Goal: Task Accomplishment & Management: Use online tool/utility

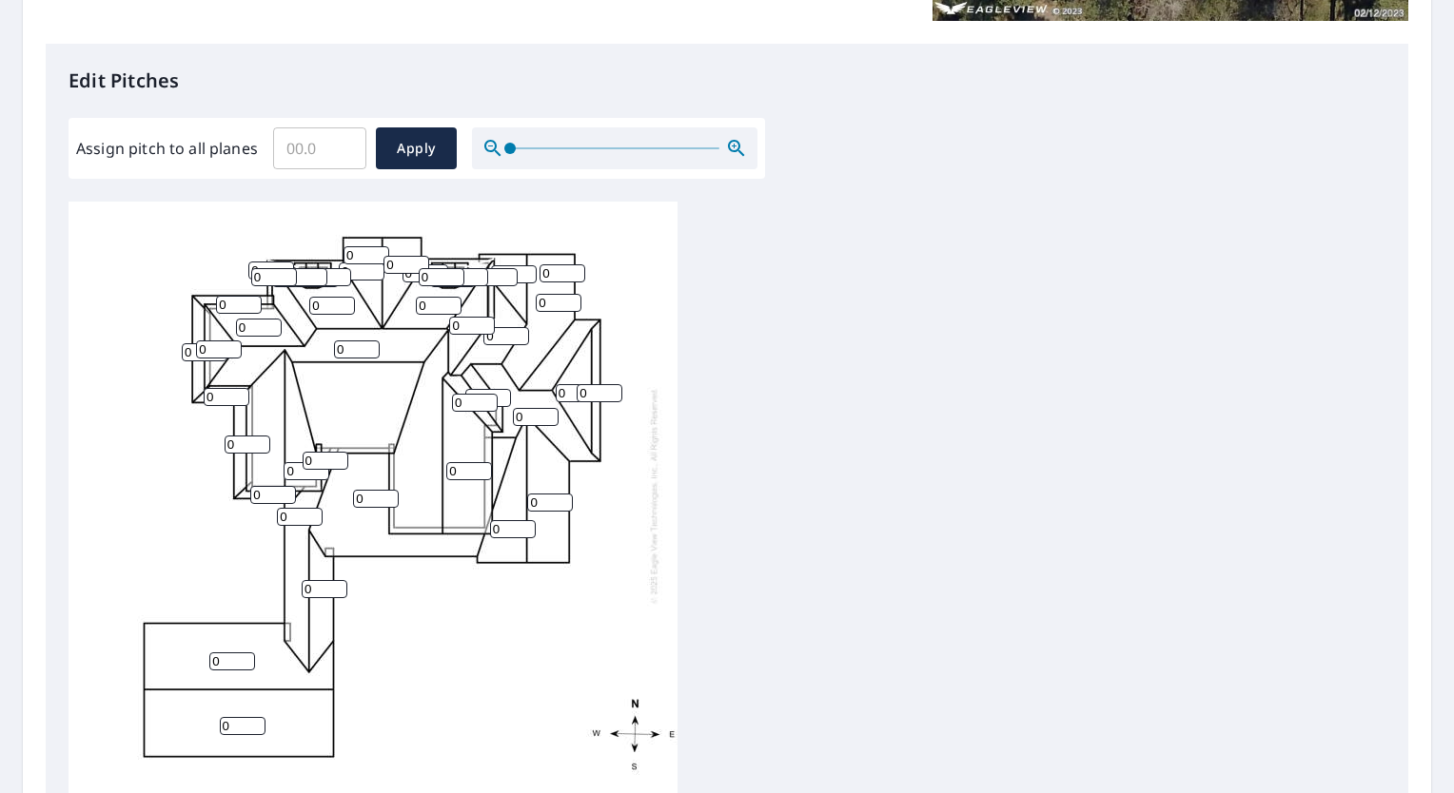
scroll to position [458, 0]
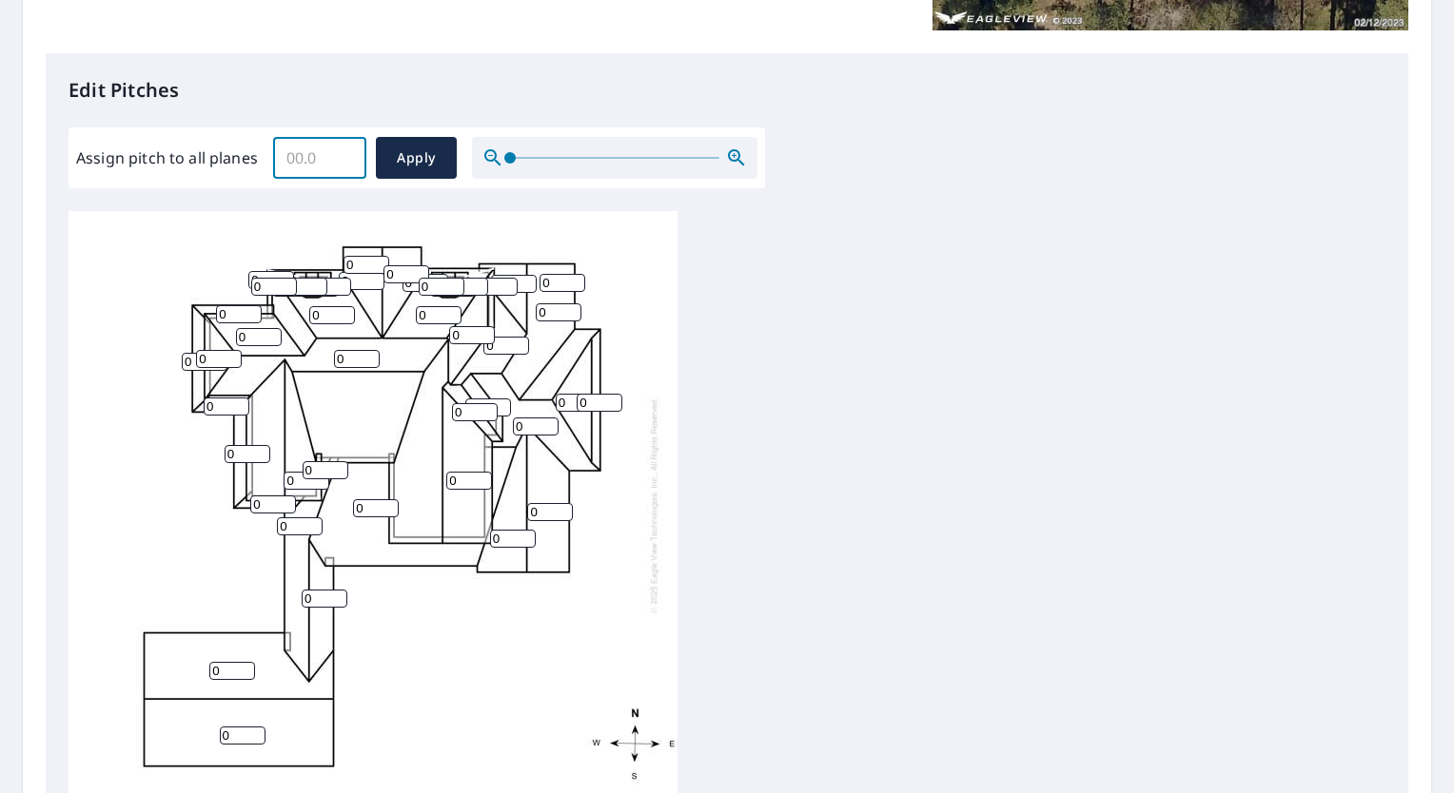
click at [337, 140] on input "Assign pitch to all planes" at bounding box center [319, 157] width 93 height 53
type input "12"
click at [883, 303] on div "0 0 0 0 0 0 0 0 0 0 0 0 0 0 0 0 0 0 0 0 0 0 0 0 0 0 0 0 0 0 0 0 0 0 0 0 0 0 0 0…" at bounding box center [727, 509] width 1317 height 597
click at [420, 155] on span "Apply" at bounding box center [416, 159] width 50 height 24
type input "12"
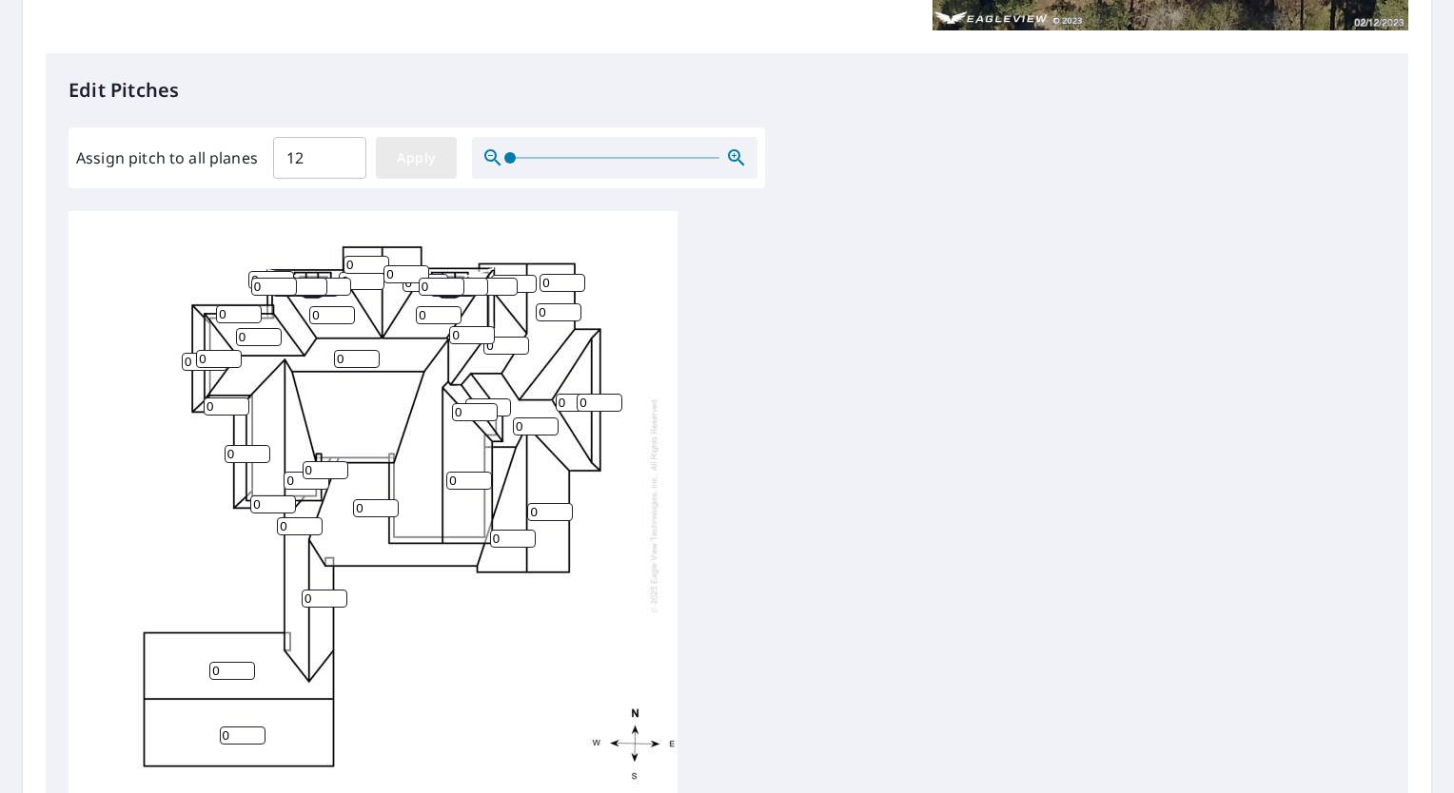
type input "12"
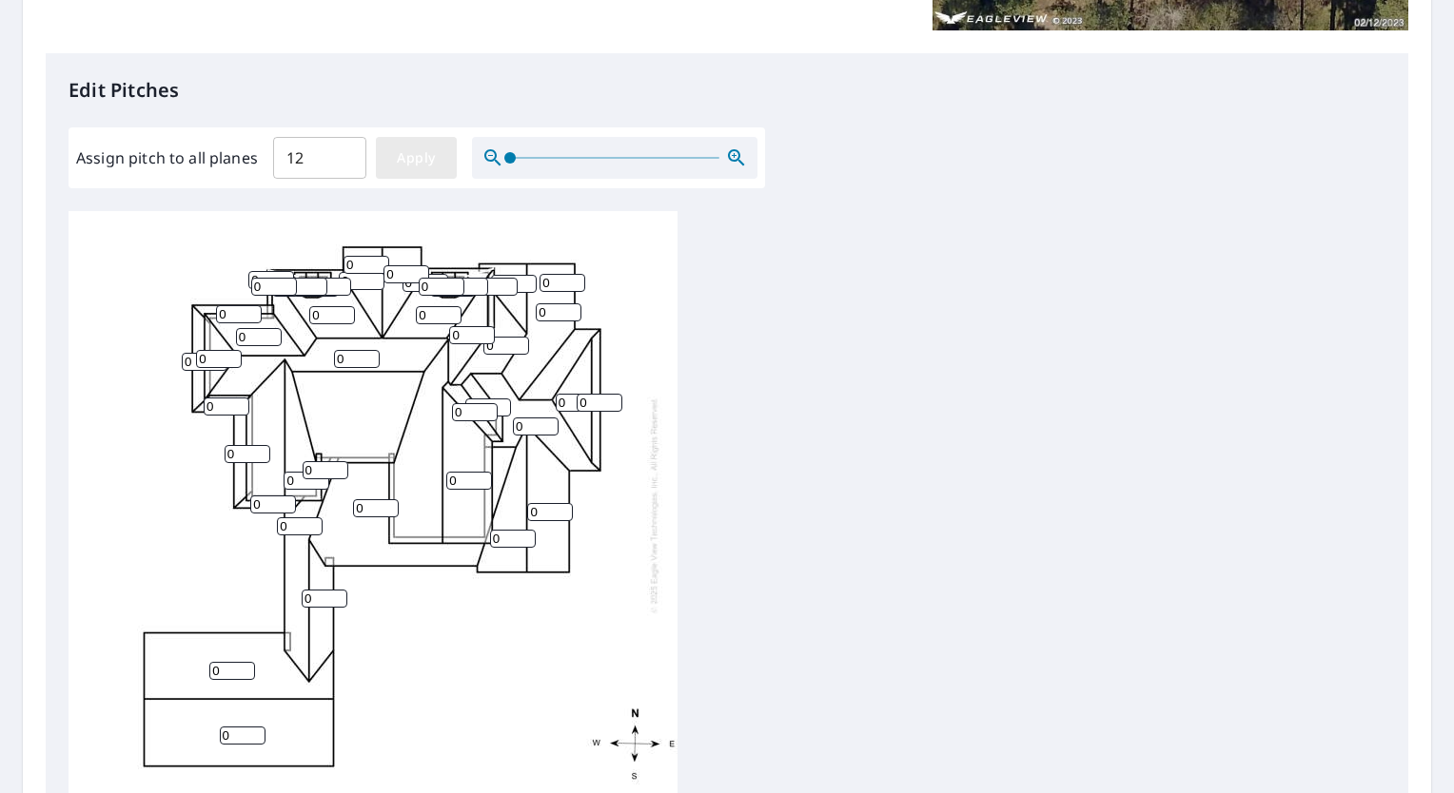
type input "12"
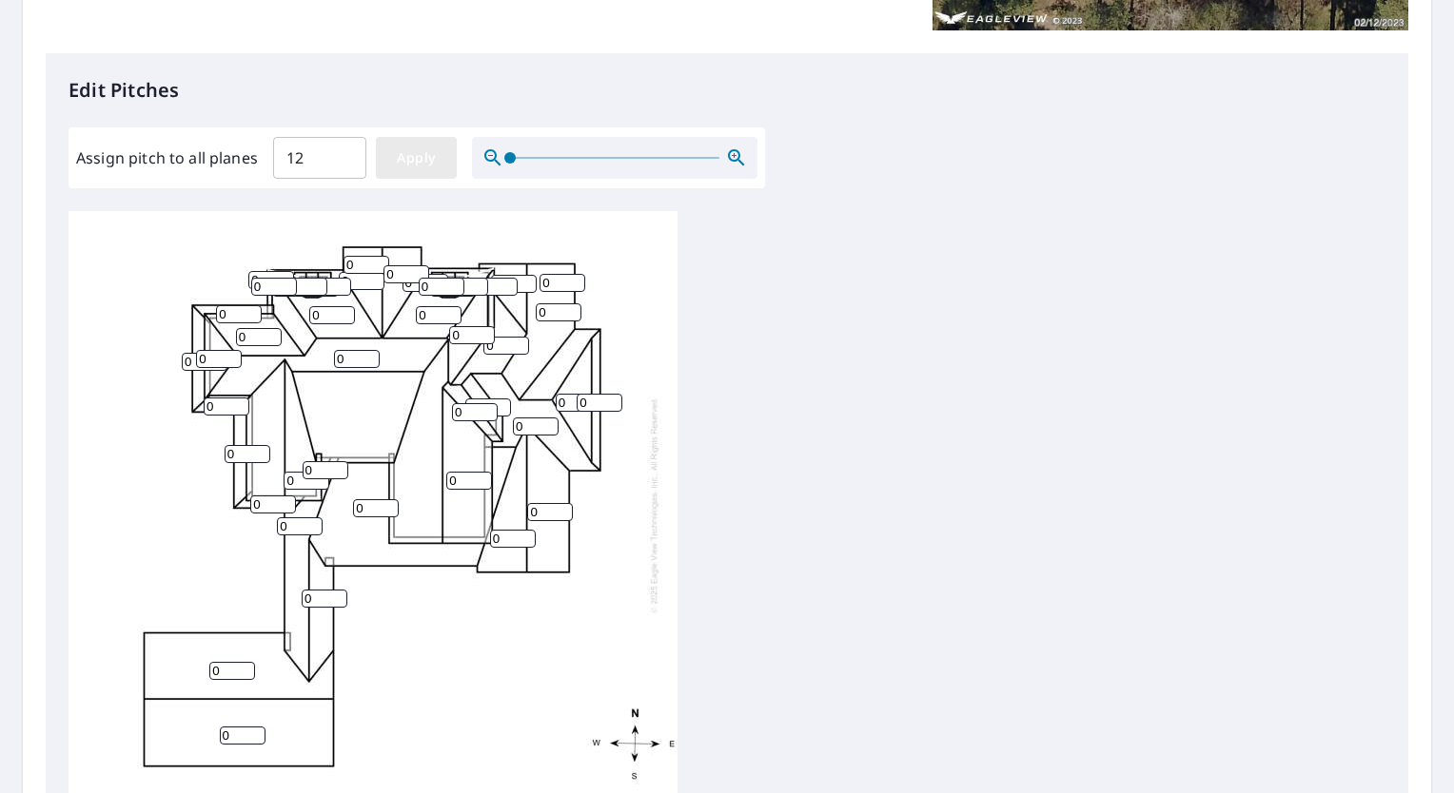
type input "12"
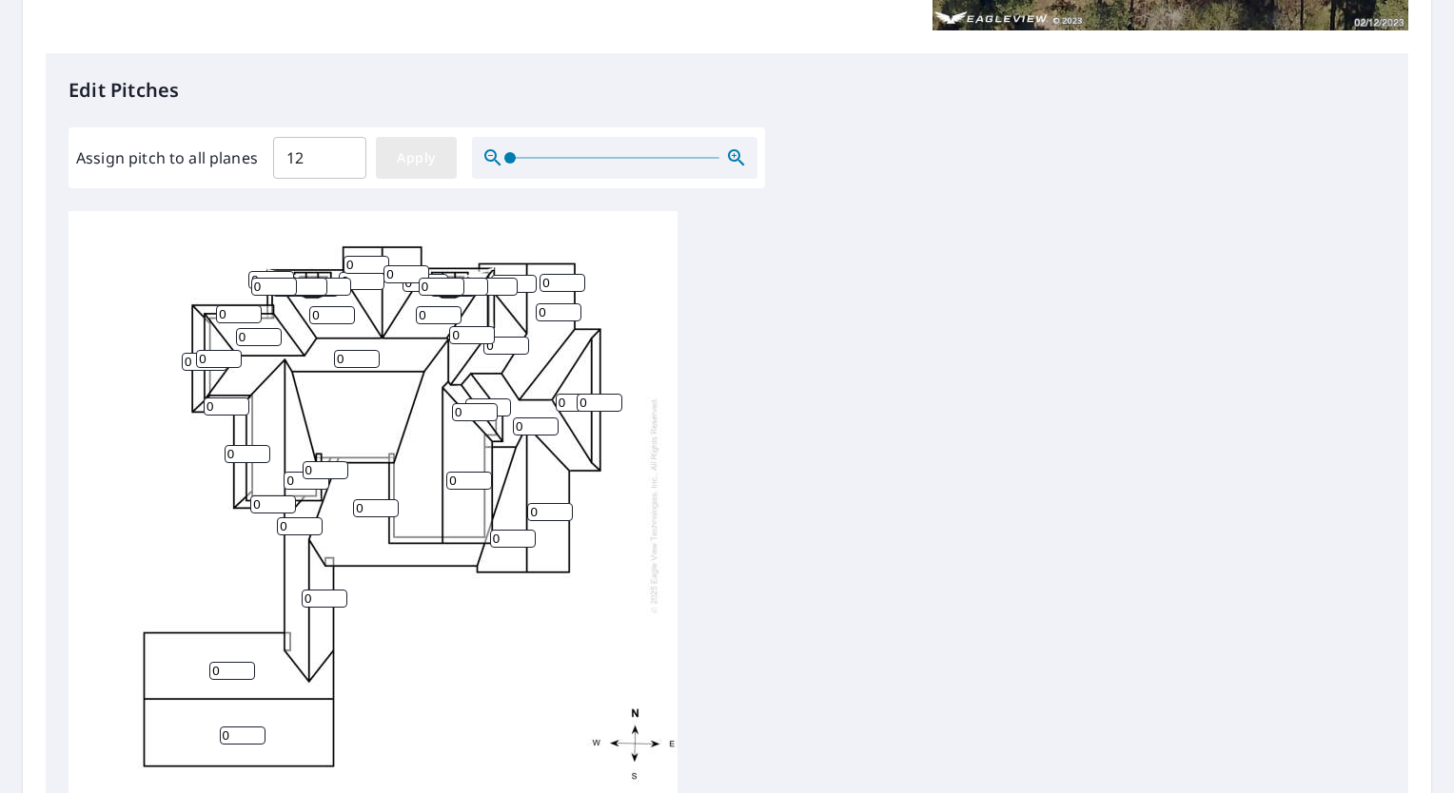
type input "12"
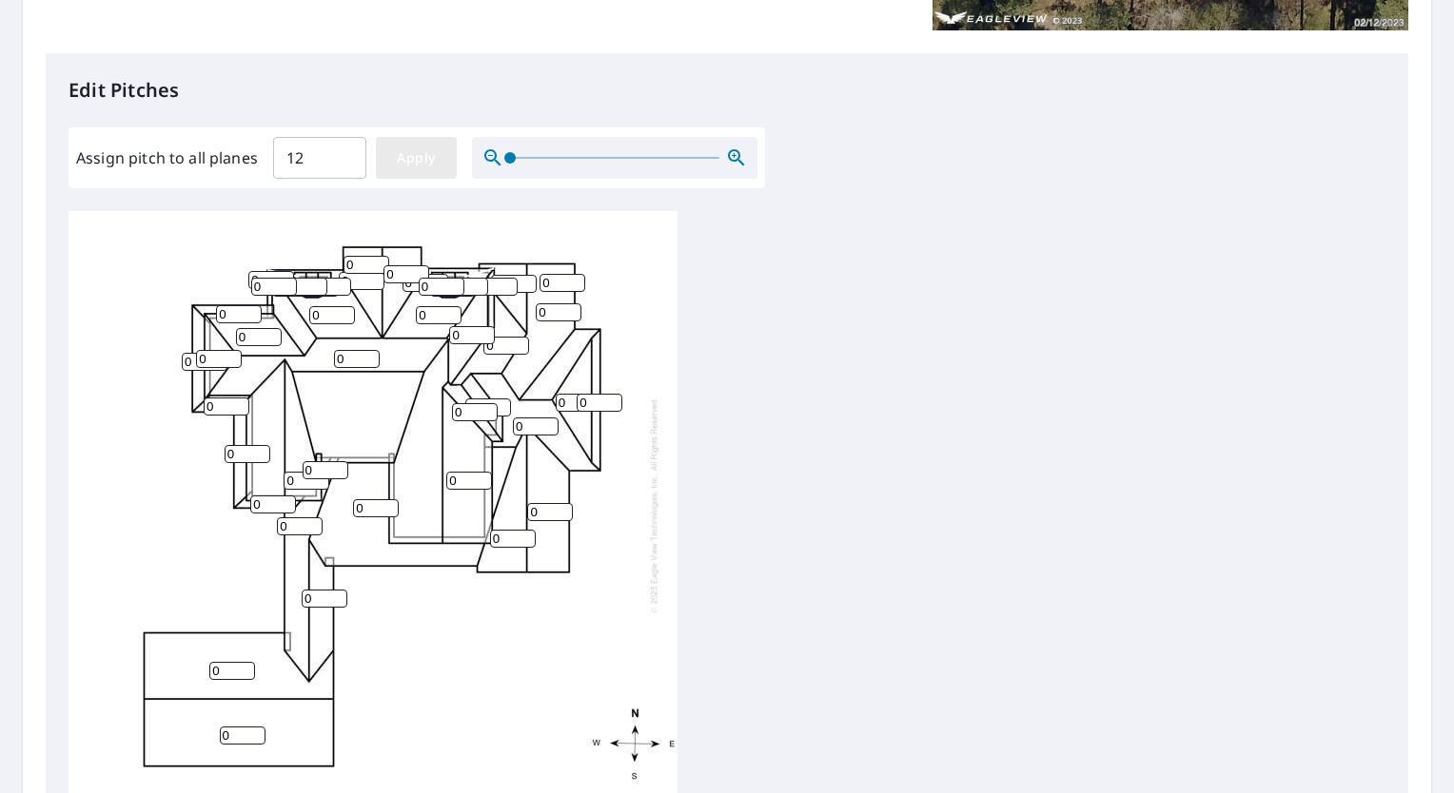
type input "12"
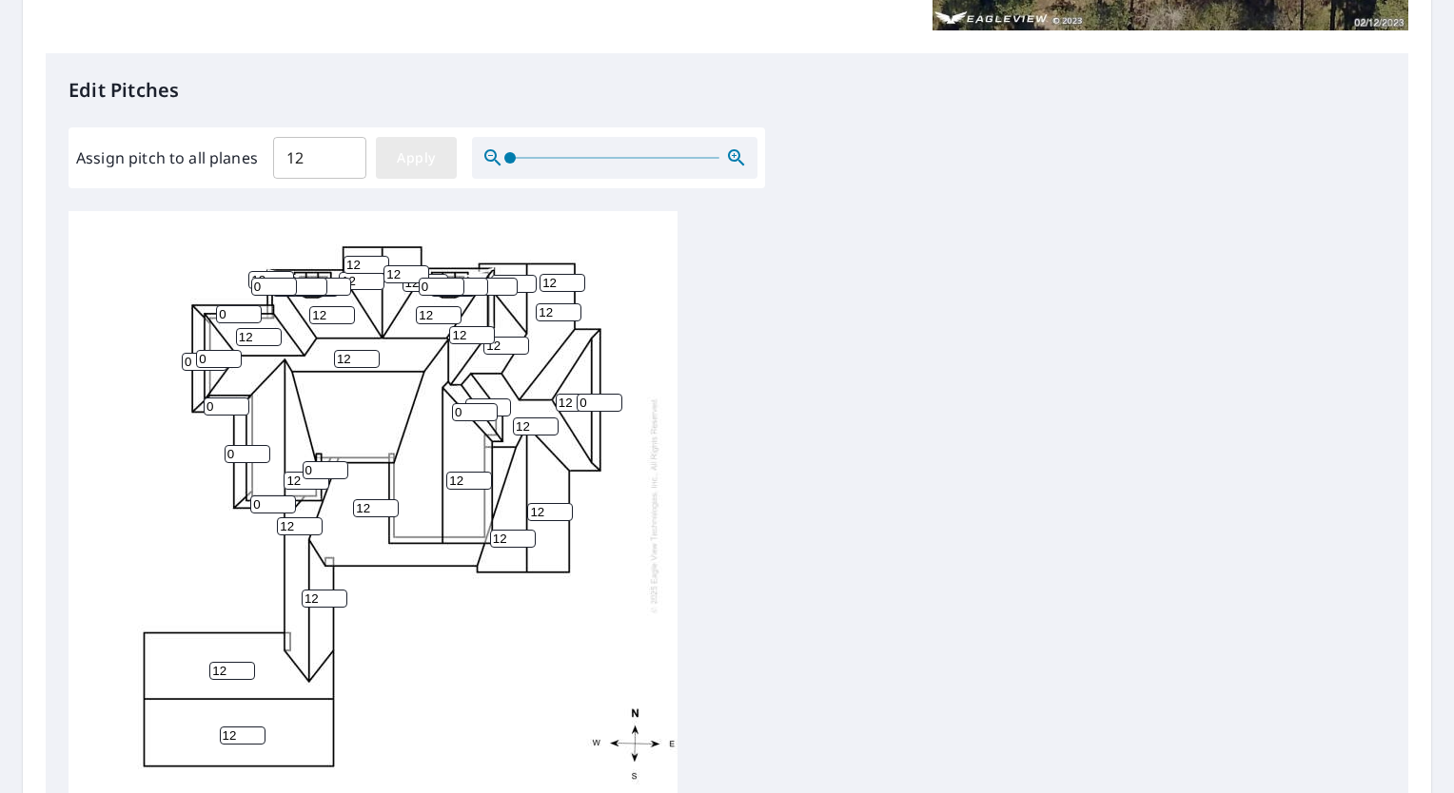
type input "12"
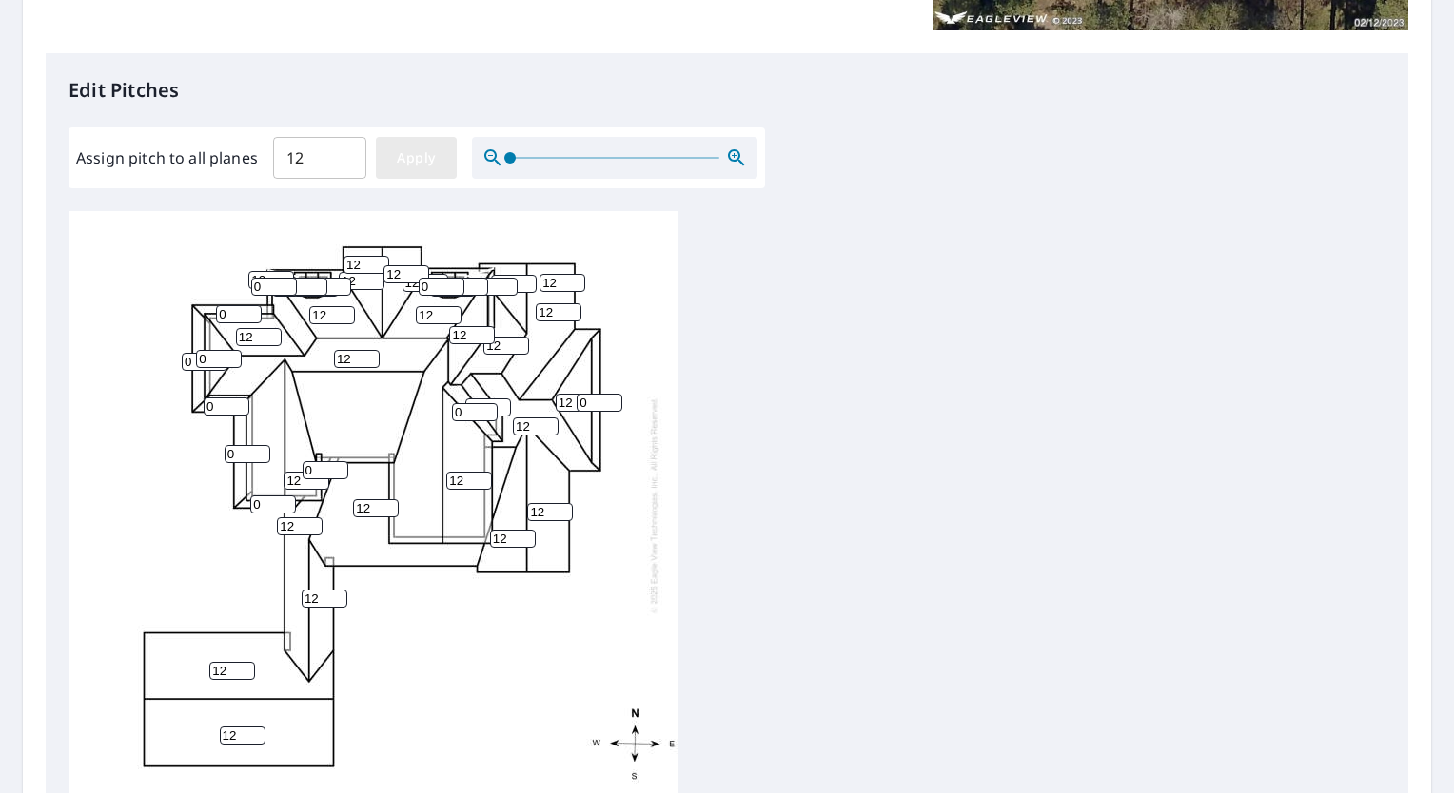
type input "12"
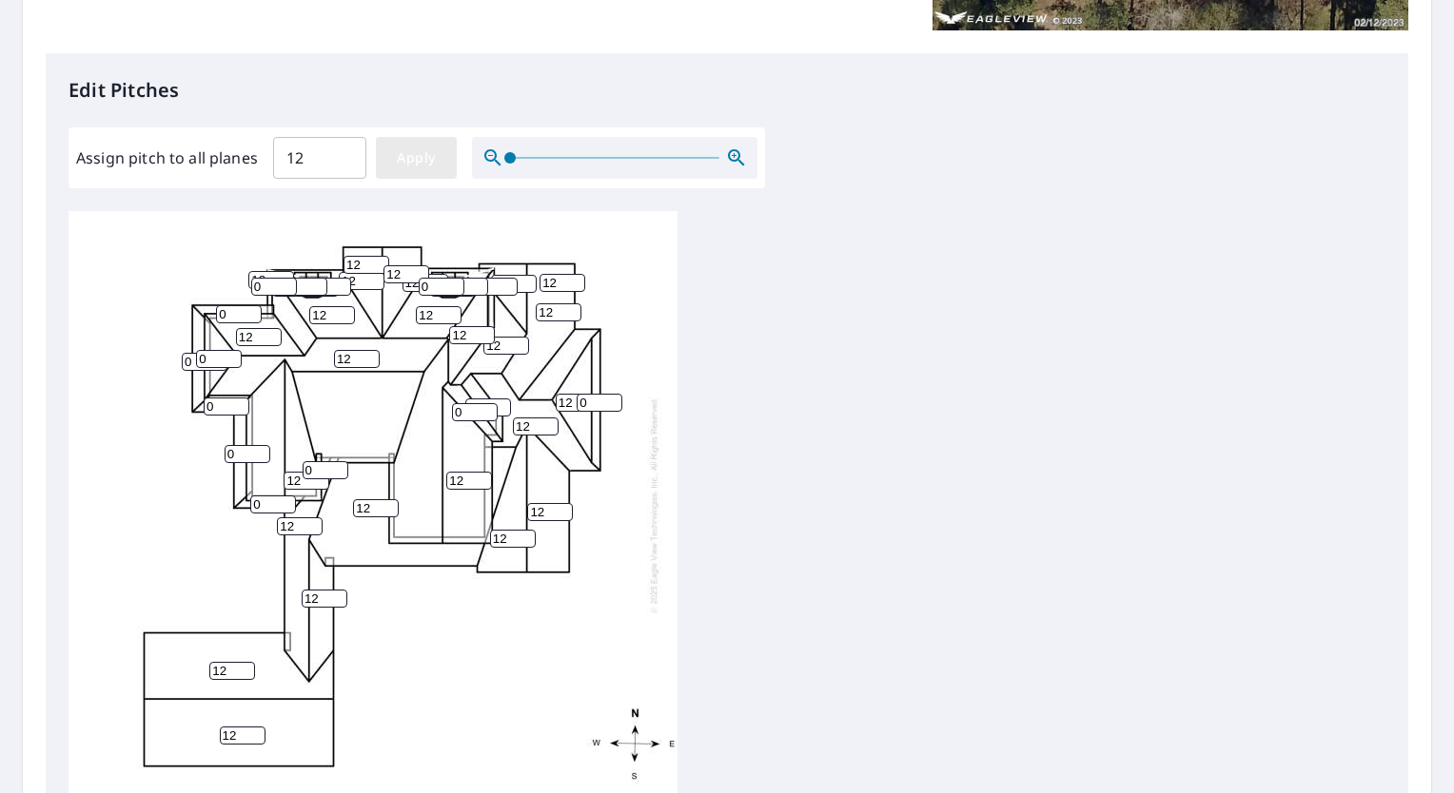
type input "12"
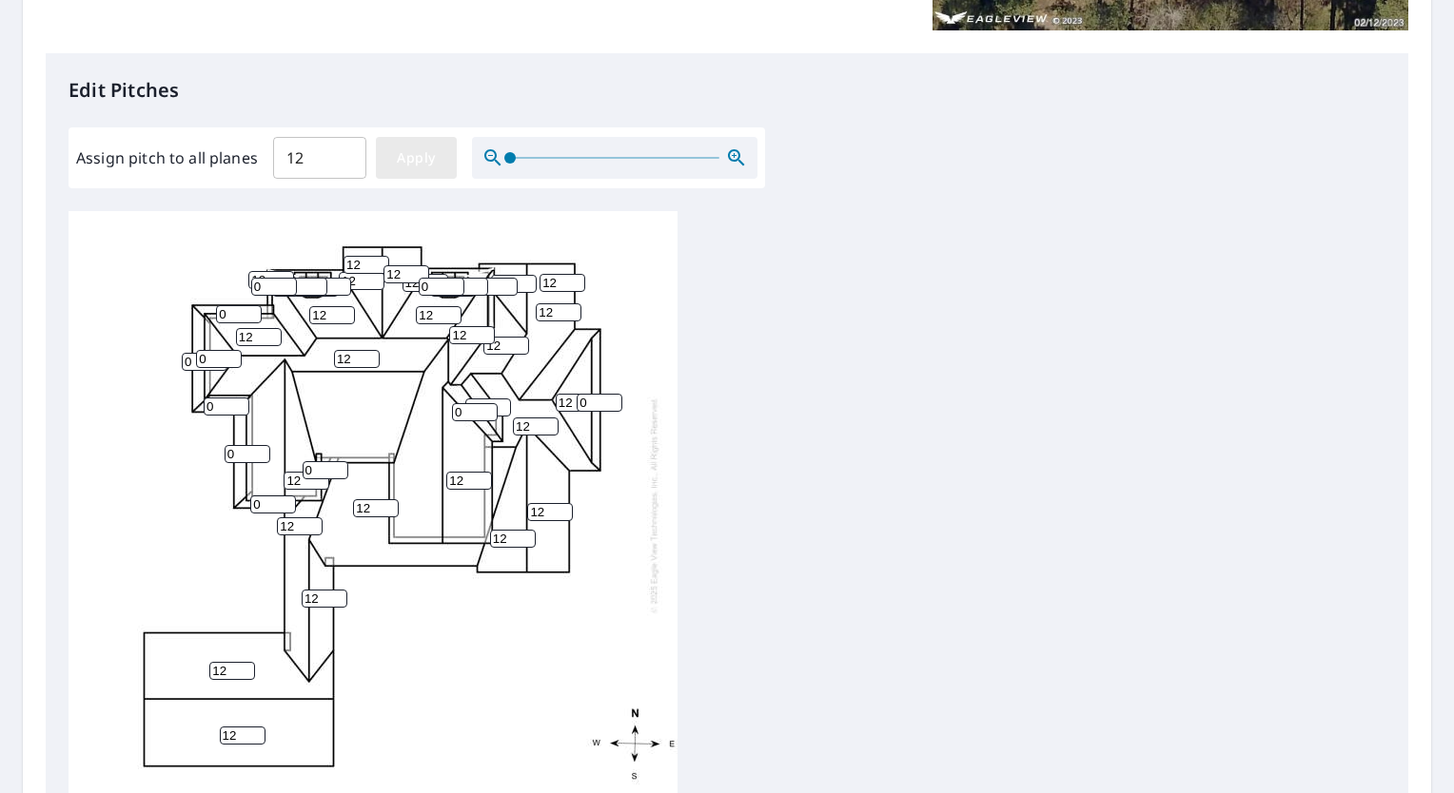
type input "12"
click at [387, 499] on input "11" at bounding box center [376, 508] width 46 height 18
click at [387, 499] on input "10" at bounding box center [376, 508] width 46 height 18
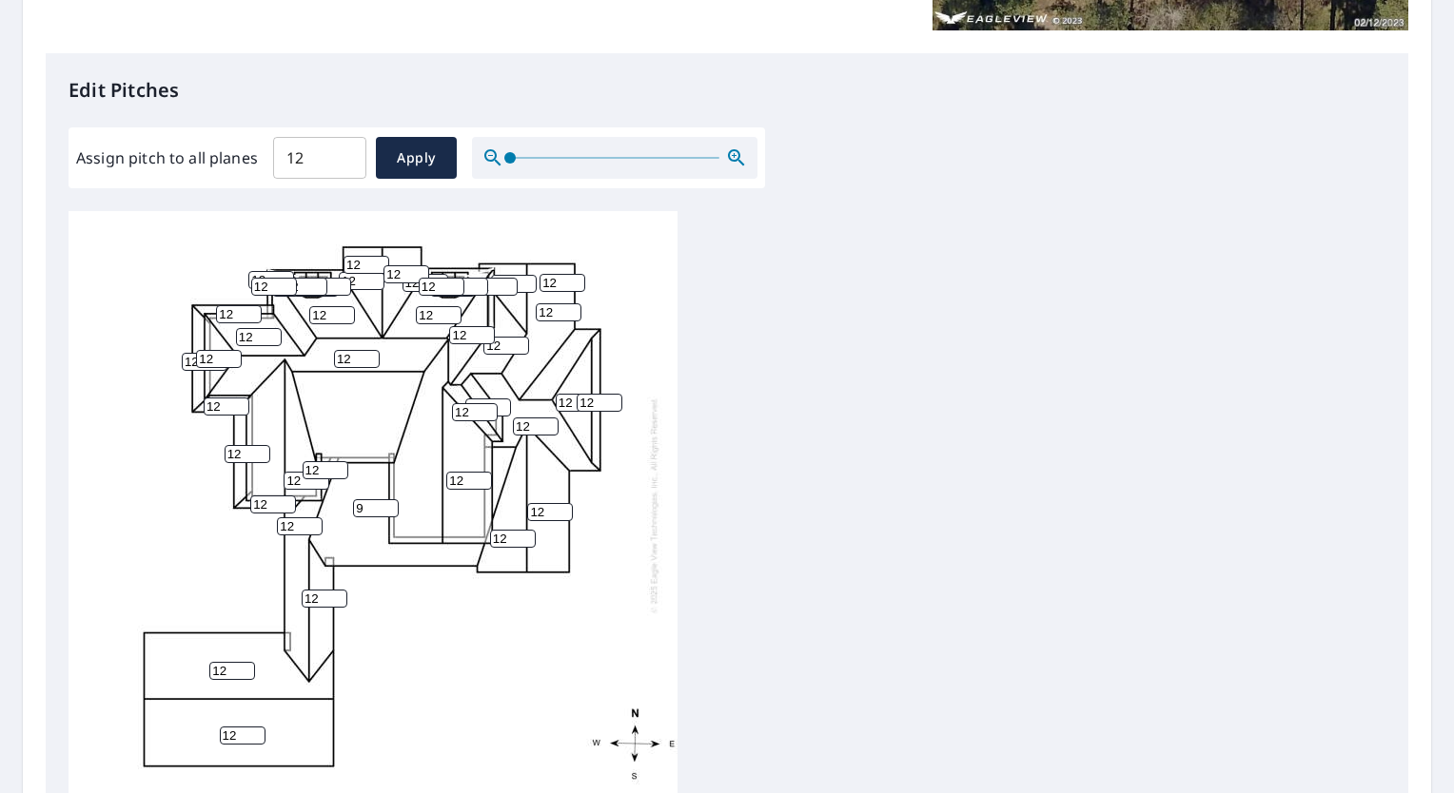
click at [387, 499] on input "9" at bounding box center [376, 508] width 46 height 18
click at [387, 499] on input "8" at bounding box center [376, 508] width 46 height 18
click at [387, 499] on input "7" at bounding box center [376, 508] width 46 height 18
click at [387, 499] on input "6" at bounding box center [376, 508] width 46 height 18
click at [387, 499] on input "5" at bounding box center [376, 508] width 46 height 18
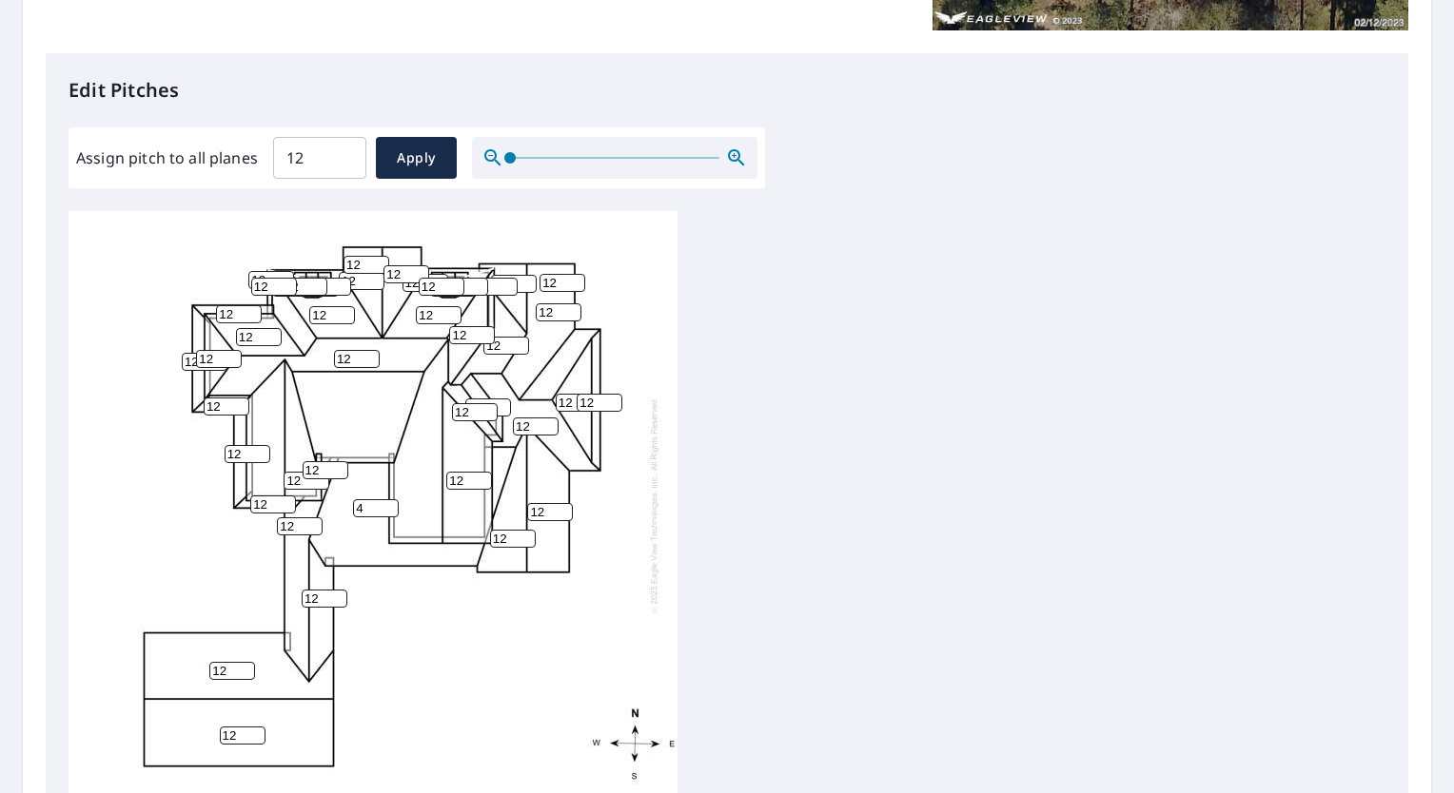
click at [387, 499] on input "4" at bounding box center [376, 508] width 46 height 18
click at [414, 159] on span "Apply" at bounding box center [416, 159] width 50 height 24
type input "12"
click at [1400, 492] on div "Report Details View and edit your report information below. Report Type Extende…" at bounding box center [727, 306] width 1408 height 1358
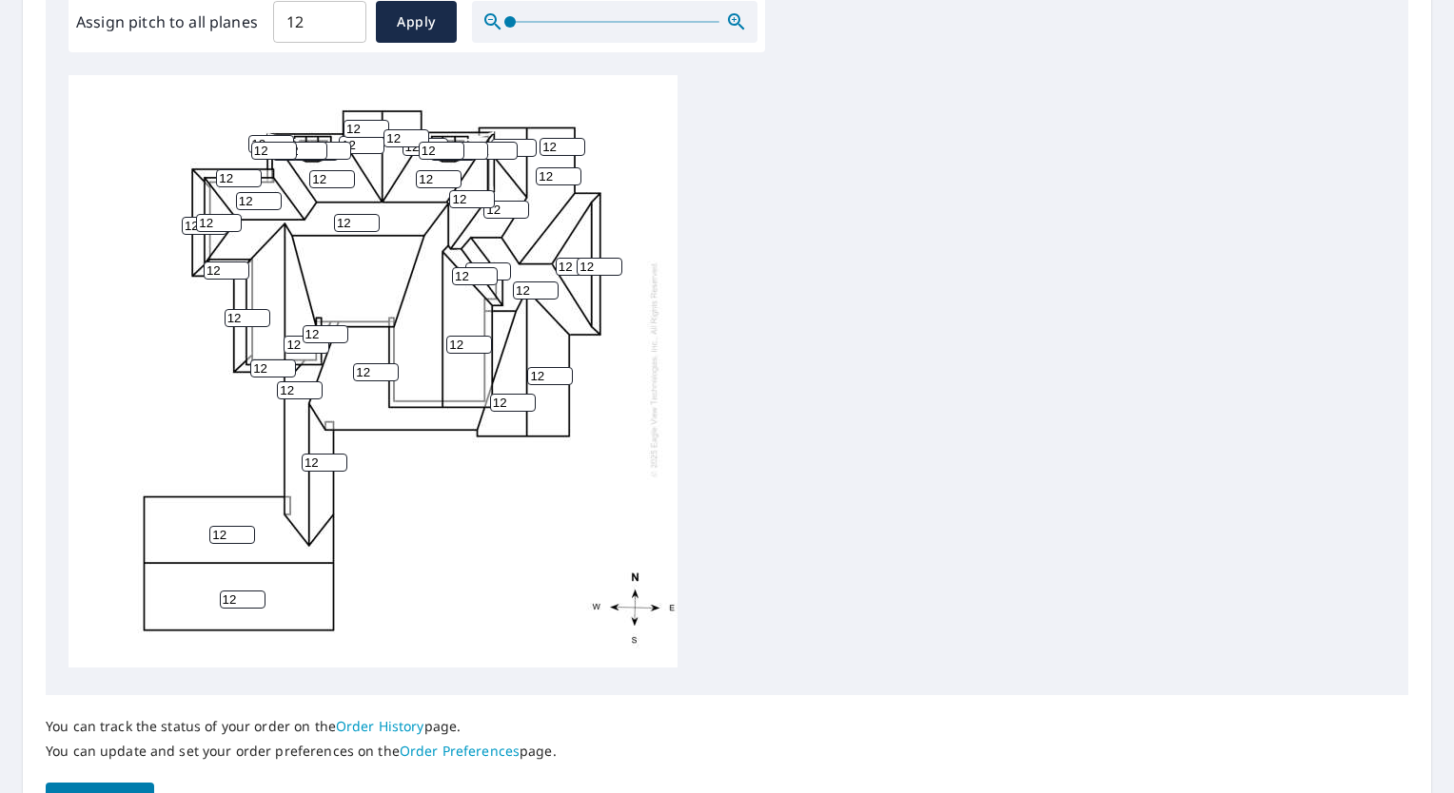
scroll to position [712, 0]
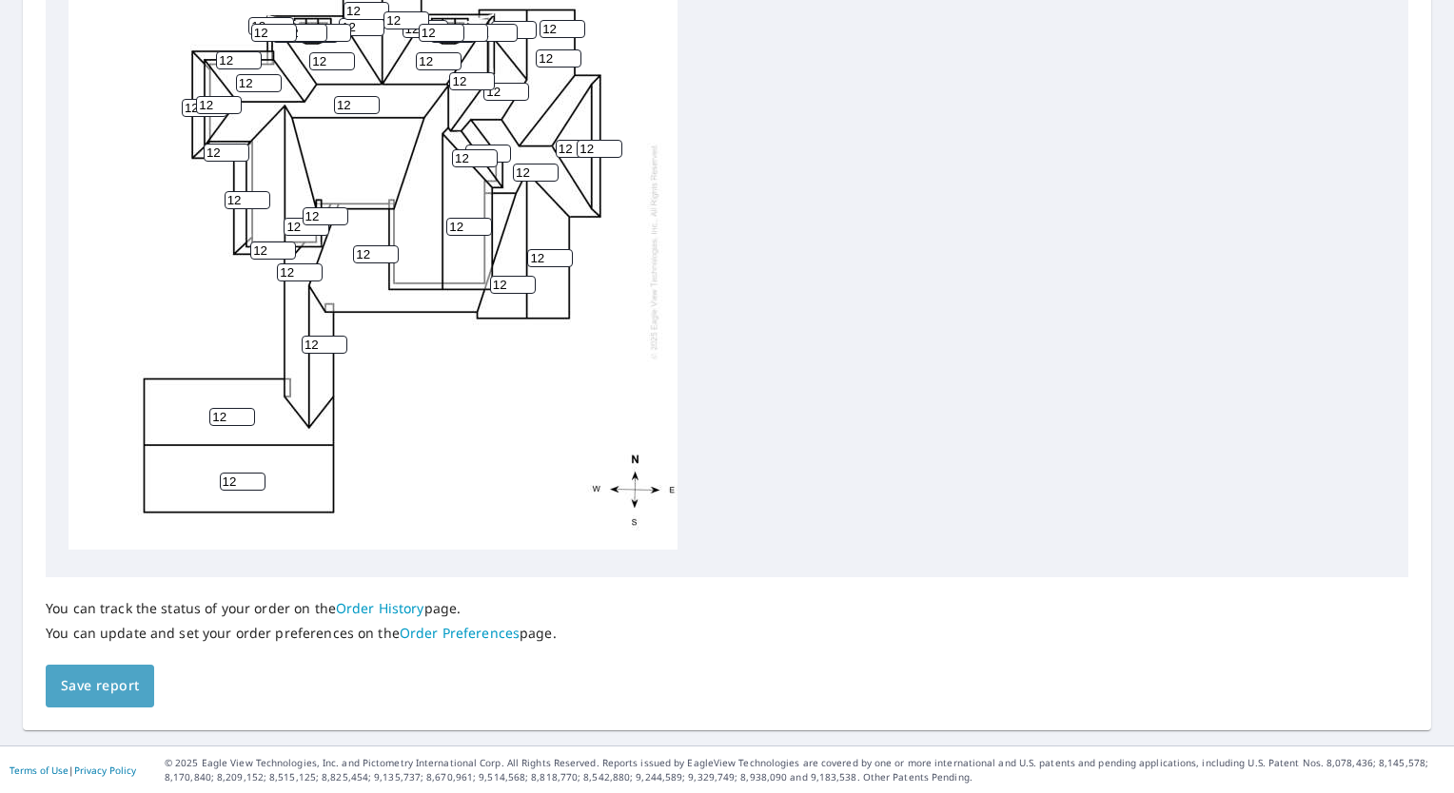
click at [99, 683] on span "Save report" at bounding box center [100, 687] width 78 height 24
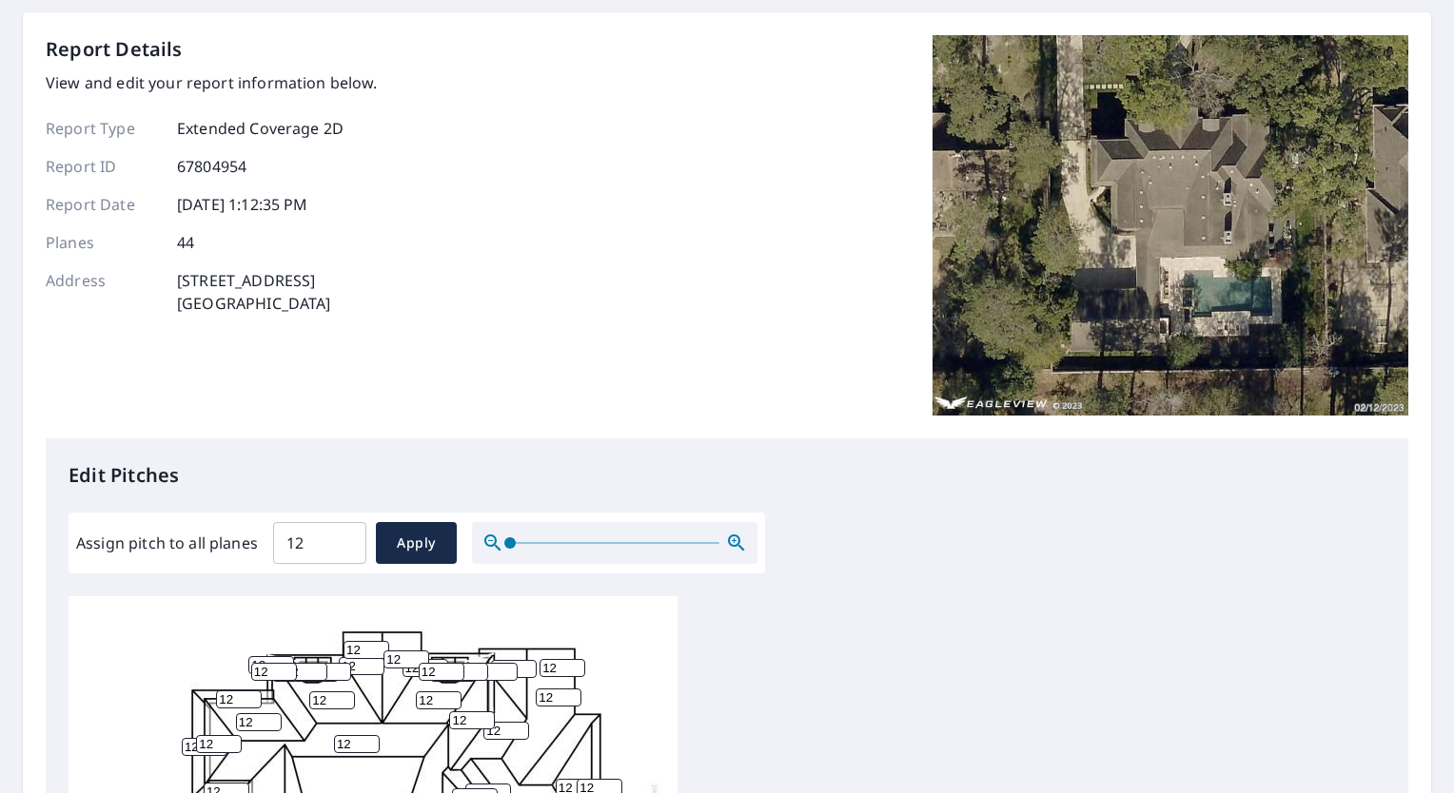
scroll to position [0, 0]
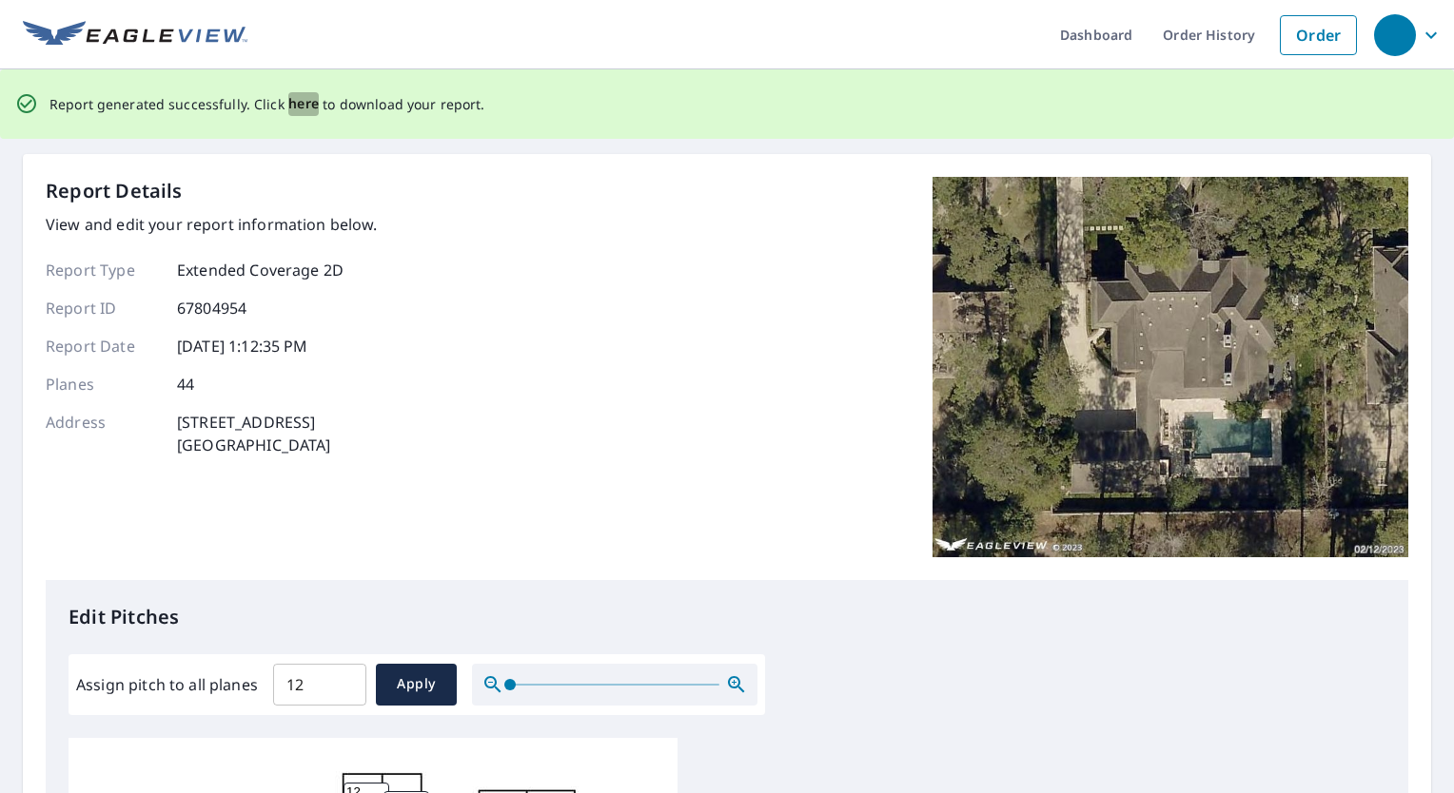
click at [291, 105] on span "here" at bounding box center [303, 104] width 31 height 24
